Goal: Task Accomplishment & Management: Manage account settings

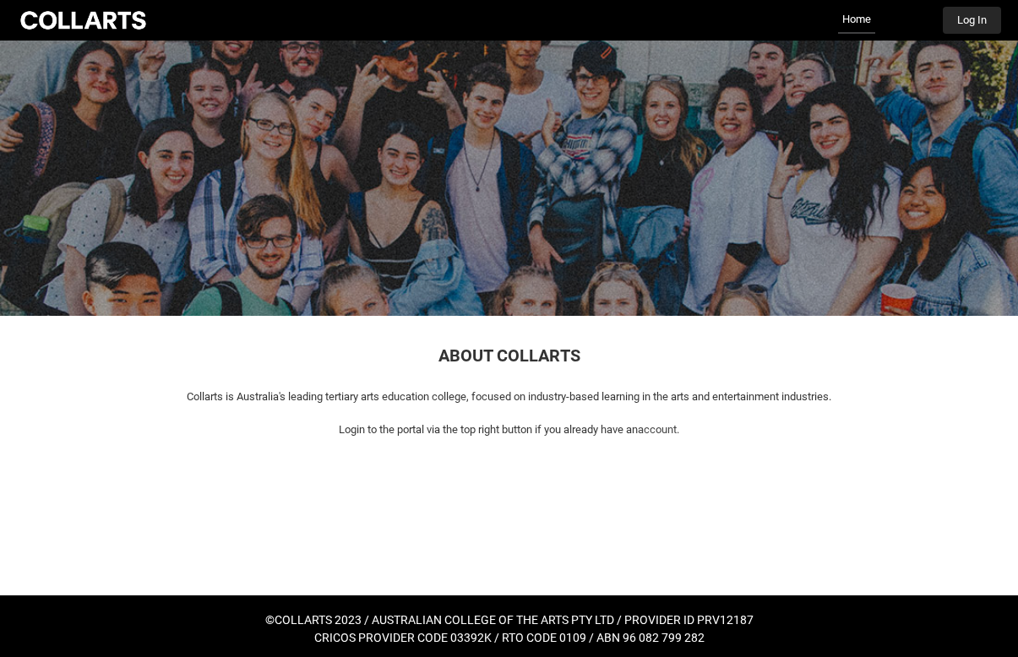
click at [969, 24] on button "Log In" at bounding box center [972, 20] width 58 height 27
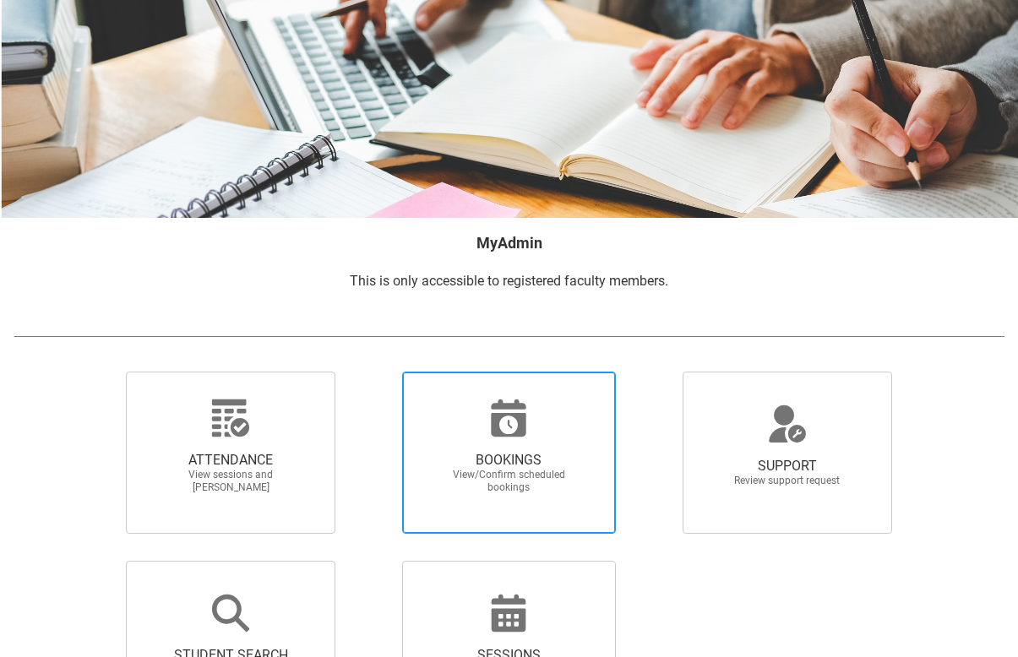
scroll to position [89, 0]
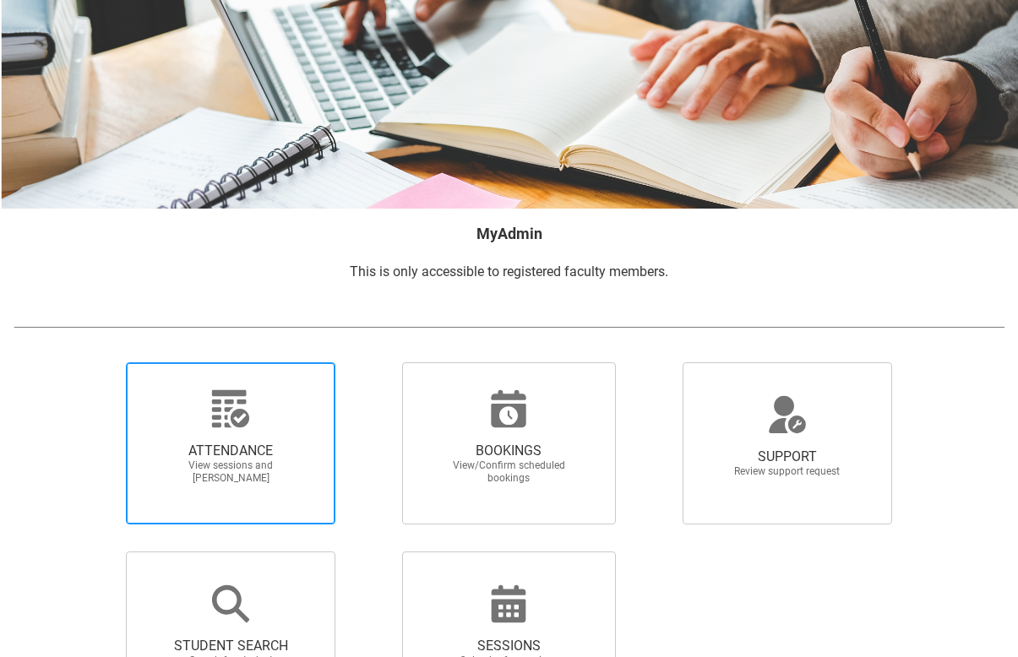
click at [247, 451] on span "ATTENDANCE" at bounding box center [230, 451] width 149 height 17
click at [100, 362] on input "ATTENDANCE View sessions and mark attendance" at bounding box center [99, 362] width 1 height 1
radio input "true"
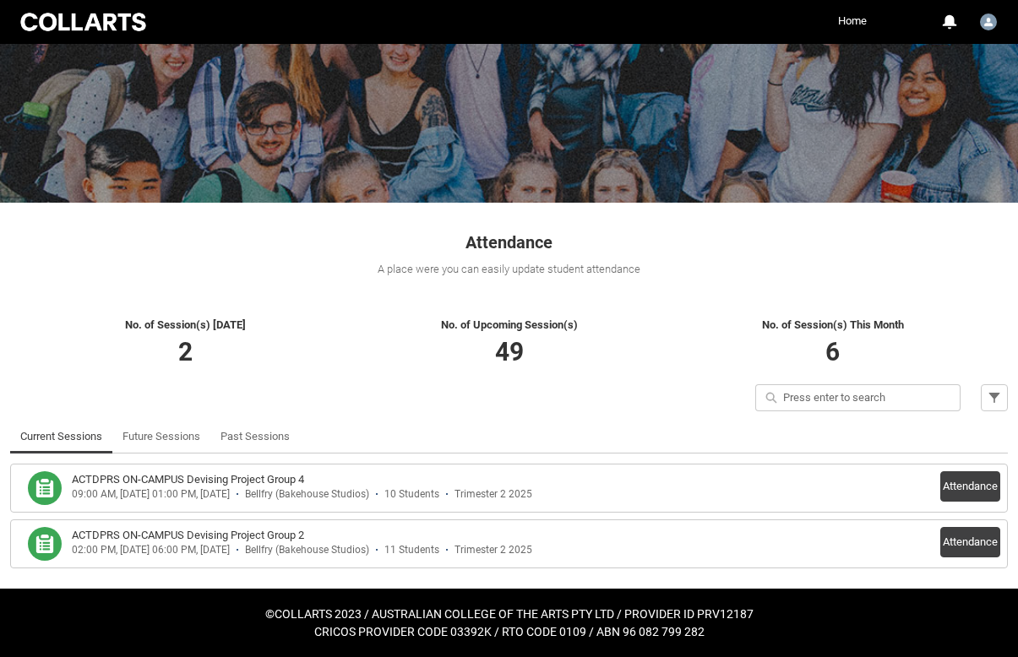
scroll to position [112, 0]
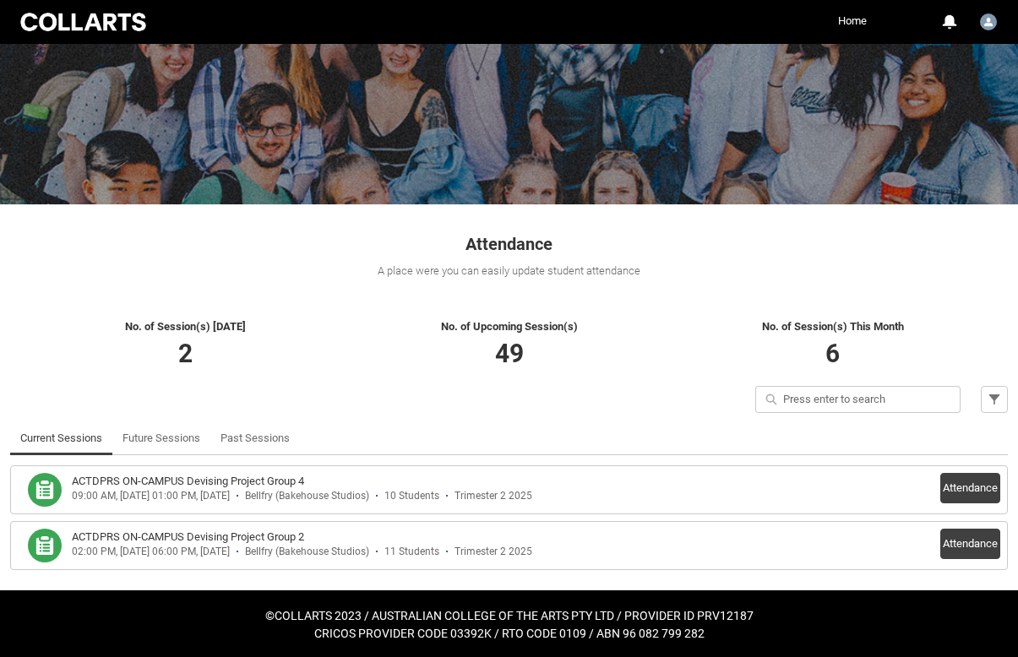
click at [213, 538] on h3 "ACTDPRS ON-CAMPUS Devising Project Group 2" at bounding box center [188, 537] width 232 height 17
click at [972, 552] on button "Attendance" at bounding box center [970, 544] width 60 height 30
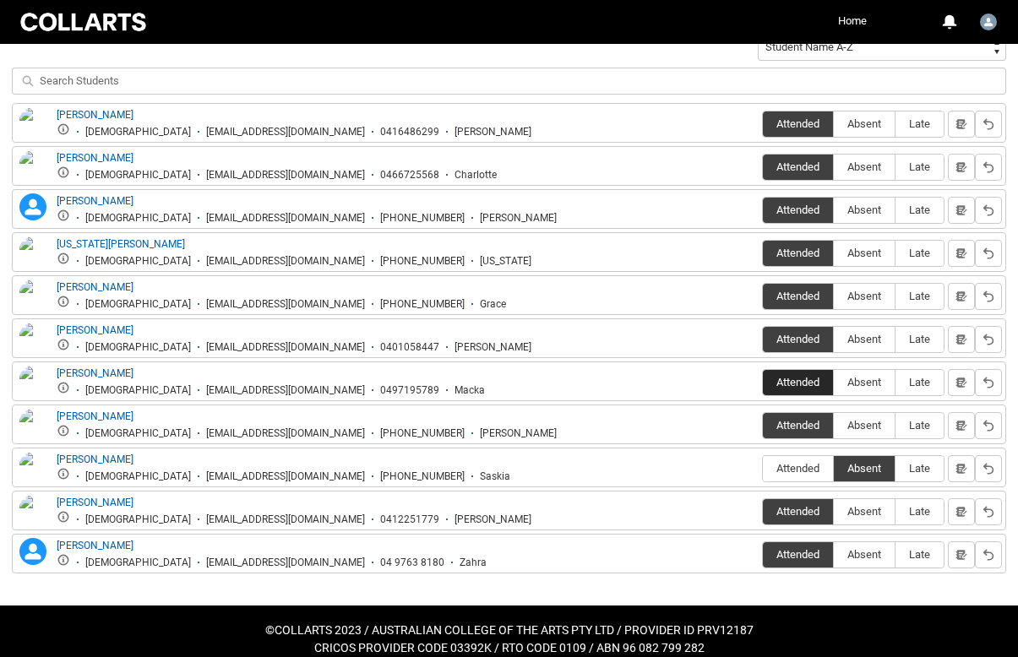
scroll to position [629, 0]
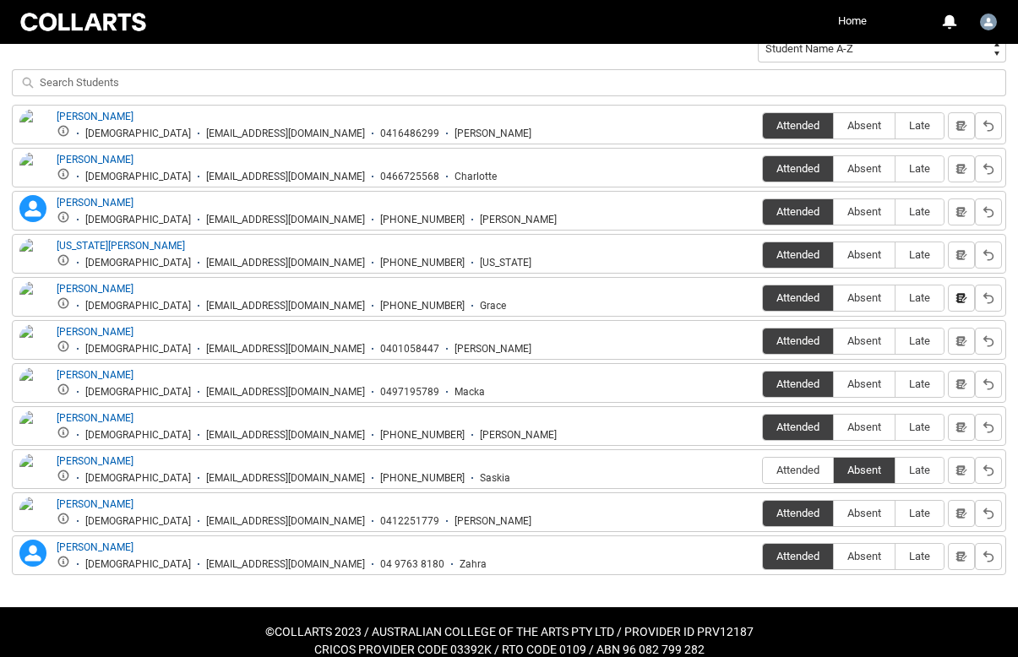
click at [960, 302] on lightning-primitive-icon "button" at bounding box center [961, 297] width 12 height 13
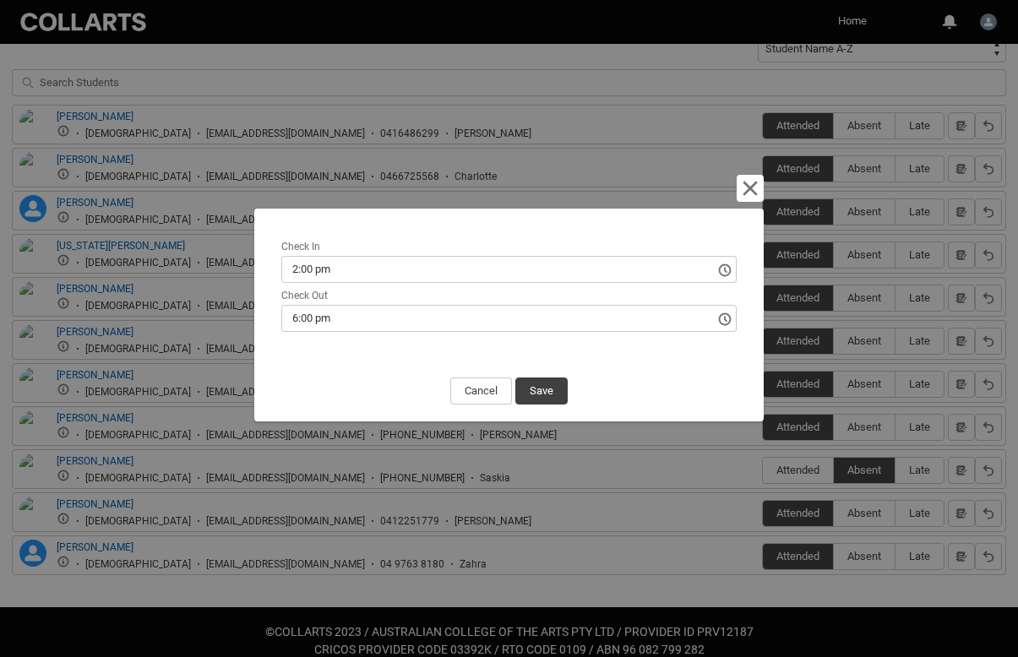
click at [299, 317] on input "6:00 pm" at bounding box center [508, 318] width 455 height 27
type input "5:00 pm"
click at [548, 390] on button "Save" at bounding box center [541, 391] width 52 height 27
